Goal: Task Accomplishment & Management: Complete application form

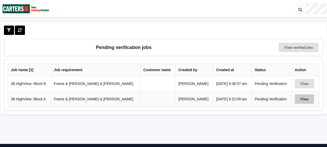
click at [301, 98] on button "View" at bounding box center [304, 98] width 19 height 9
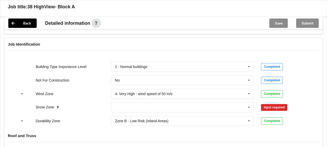
scroll to position [217, 0]
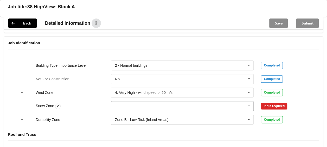
click at [218, 101] on input "text" at bounding box center [182, 105] width 143 height 9
type input "N5"
click at [177, 92] on div "N5" at bounding box center [182, 97] width 143 height 10
click at [283, 102] on button "Confirm input" at bounding box center [276, 106] width 31 height 9
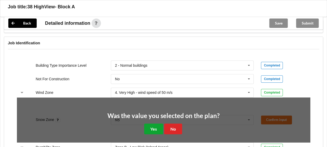
click at [158, 123] on button "Yes" at bounding box center [153, 128] width 19 height 11
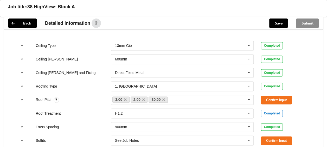
scroll to position [332, 0]
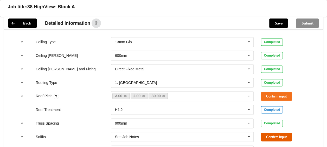
click at [271, 132] on button "Confirm input" at bounding box center [276, 136] width 31 height 9
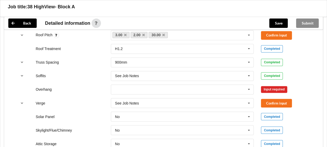
scroll to position [395, 0]
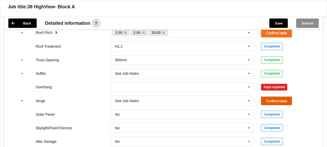
click at [288, 96] on button "Confirm input" at bounding box center [276, 100] width 31 height 9
click at [250, 82] on icon at bounding box center [249, 87] width 8 height 10
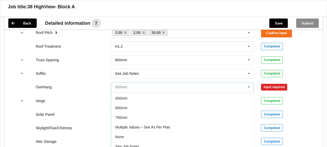
scroll to position [8, 0]
click at [222, 141] on div "See Job Notes" at bounding box center [182, 146] width 143 height 10
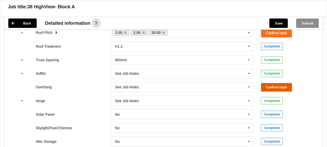
click at [284, 83] on button "Confirm input" at bounding box center [276, 87] width 31 height 9
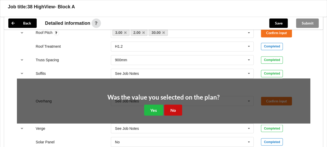
click at [177, 104] on button "No" at bounding box center [173, 109] width 18 height 11
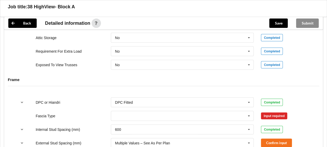
scroll to position [504, 0]
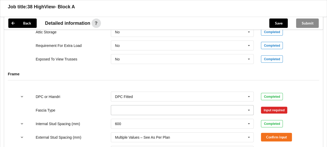
click at [250, 105] on icon at bounding box center [249, 110] width 8 height 10
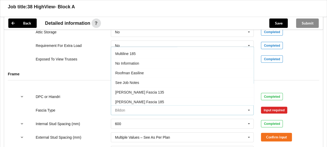
scroll to position [171, 0]
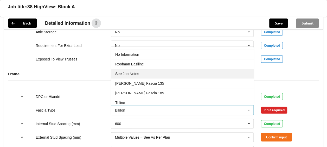
click at [212, 69] on div "See Job Notes" at bounding box center [182, 74] width 143 height 10
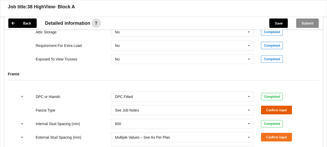
click at [283, 106] on button "Confirm input" at bounding box center [276, 110] width 31 height 9
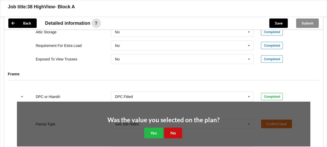
click at [175, 128] on button "No" at bounding box center [173, 133] width 18 height 11
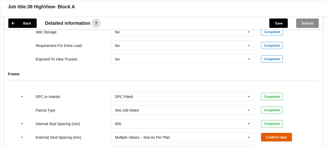
click at [285, 133] on button "Confirm input" at bounding box center [276, 137] width 31 height 9
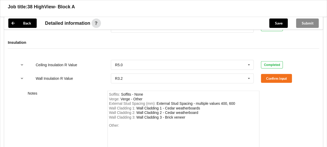
scroll to position [719, 0]
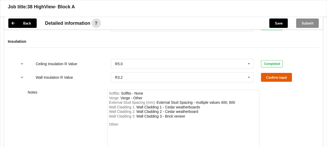
click at [284, 73] on button "Confirm input" at bounding box center [276, 77] width 31 height 9
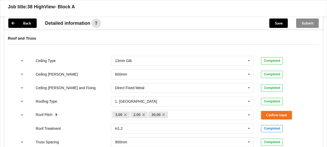
scroll to position [312, 0]
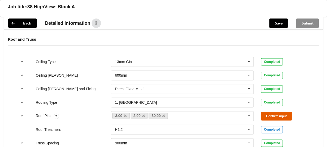
click at [285, 112] on button "Confirm input" at bounding box center [276, 116] width 31 height 9
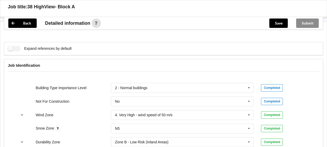
scroll to position [168, 0]
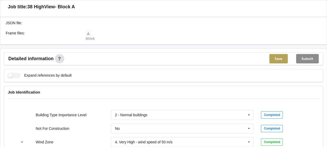
click at [278, 54] on button "Save" at bounding box center [278, 58] width 18 height 9
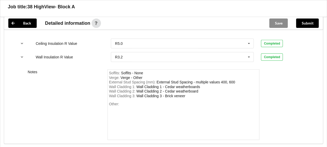
scroll to position [726, 0]
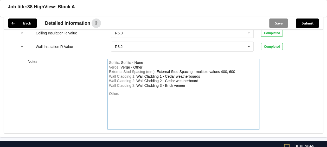
click at [123, 91] on div "Other:" at bounding box center [183, 109] width 149 height 36
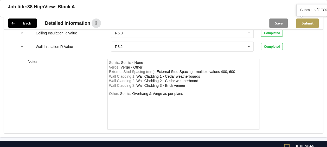
click at [310, 24] on button "Submit" at bounding box center [307, 22] width 23 height 9
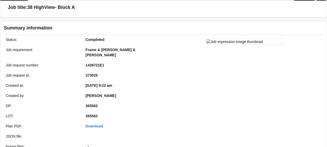
scroll to position [0, 0]
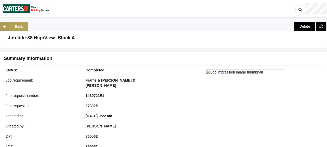
click at [16, 25] on button "Back" at bounding box center [14, 26] width 28 height 9
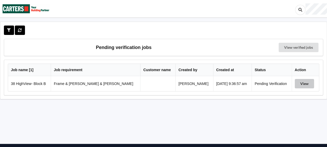
click at [304, 80] on button "View" at bounding box center [304, 83] width 19 height 9
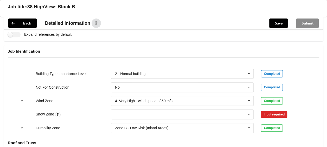
scroll to position [219, 0]
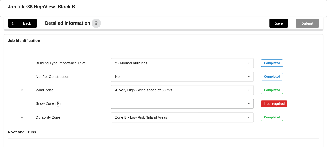
click at [251, 99] on icon at bounding box center [249, 104] width 8 height 10
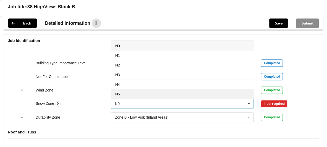
click at [213, 89] on div "N5" at bounding box center [182, 94] width 143 height 10
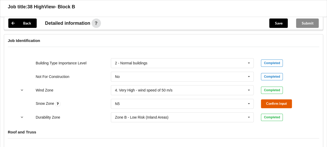
click at [273, 99] on button "Confirm input" at bounding box center [276, 103] width 31 height 9
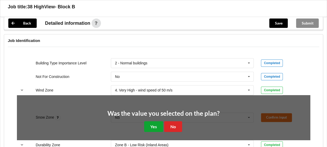
click at [154, 121] on button "Yes" at bounding box center [153, 126] width 19 height 11
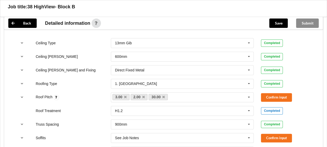
scroll to position [340, 0]
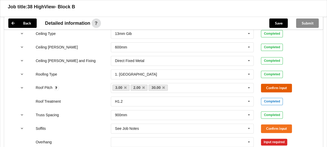
click at [282, 84] on button "Confirm input" at bounding box center [276, 88] width 31 height 9
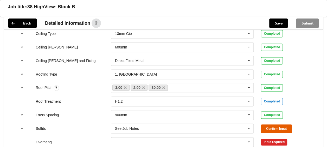
click at [279, 124] on button "Confirm input" at bounding box center [276, 128] width 31 height 9
click at [250, 137] on icon at bounding box center [249, 142] width 8 height 10
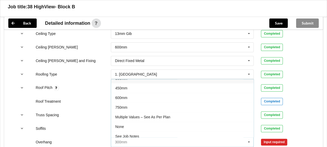
scroll to position [8, 0]
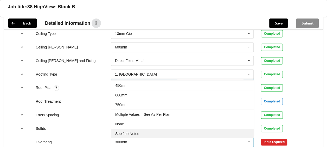
click at [193, 129] on div "See Job Notes" at bounding box center [182, 134] width 143 height 10
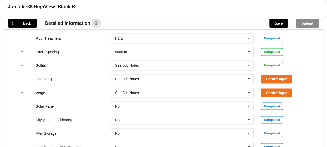
scroll to position [394, 0]
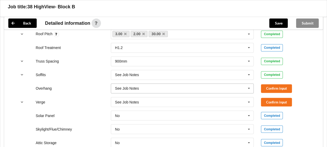
click at [250, 84] on icon at bounding box center [249, 89] width 8 height 10
click at [266, 84] on button "Confirm input" at bounding box center [276, 88] width 31 height 9
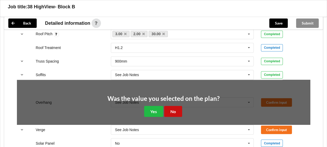
click at [177, 106] on button "No" at bounding box center [173, 111] width 18 height 11
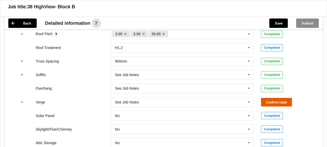
click at [268, 98] on button "Confirm input" at bounding box center [276, 102] width 31 height 9
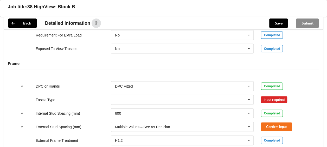
scroll to position [524, 0]
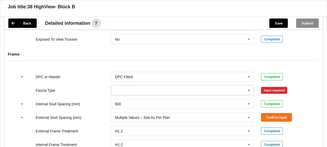
click at [250, 86] on icon at bounding box center [249, 91] width 8 height 10
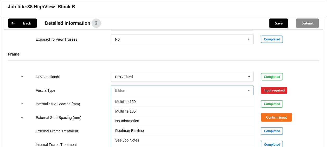
scroll to position [159, 0]
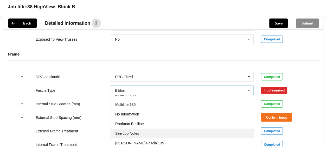
click at [203, 129] on div "See Job Notes" at bounding box center [182, 134] width 143 height 10
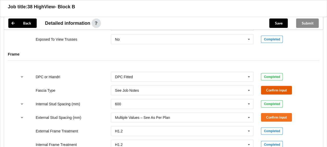
click at [289, 86] on button "Confirm input" at bounding box center [276, 90] width 31 height 9
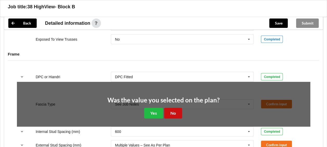
click at [176, 108] on button "No" at bounding box center [173, 113] width 18 height 11
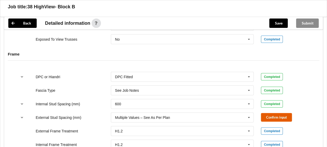
click at [271, 113] on button "Confirm input" at bounding box center [276, 117] width 31 height 9
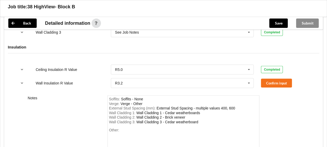
scroll to position [715, 0]
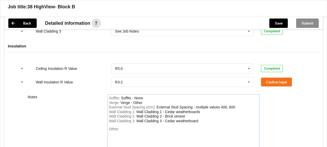
click at [138, 127] on div "Other:" at bounding box center [183, 145] width 149 height 36
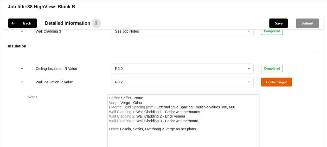
click at [281, 78] on button "Confirm input" at bounding box center [276, 82] width 31 height 9
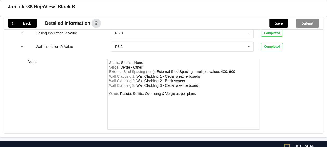
scroll to position [763, 0]
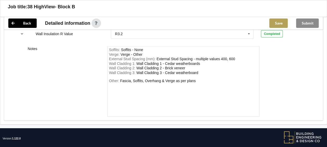
click at [274, 23] on button "Save" at bounding box center [278, 22] width 18 height 9
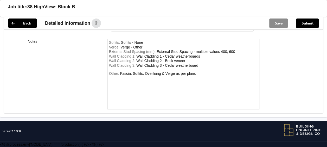
scroll to position [739, 0]
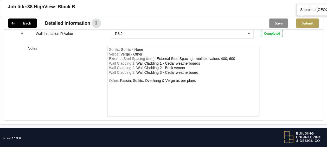
click at [311, 22] on button "Submit" at bounding box center [307, 22] width 23 height 9
